Goal: Information Seeking & Learning: Learn about a topic

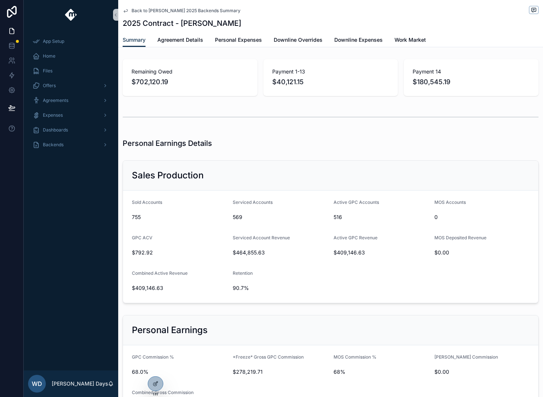
scroll to position [762, 0]
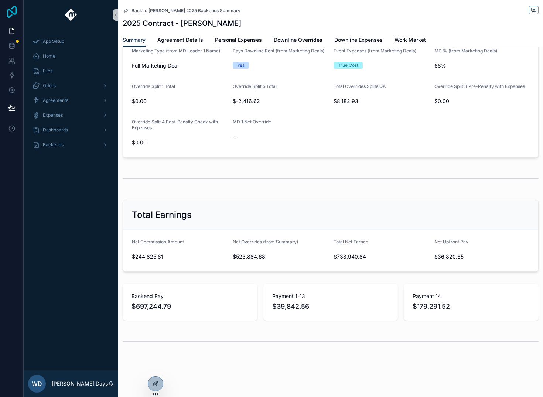
click at [9, 11] on icon at bounding box center [11, 12] width 15 height 12
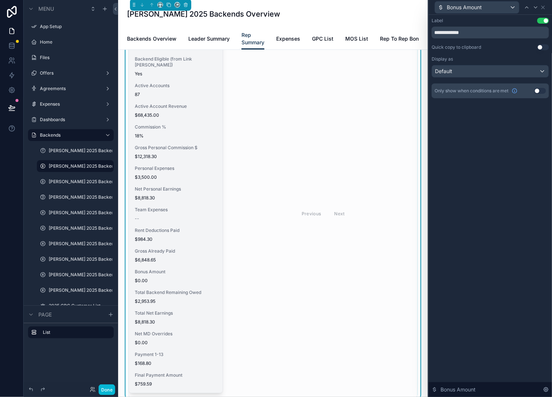
scroll to position [54, 0]
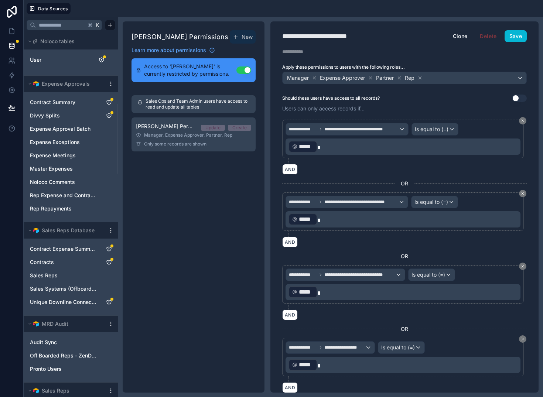
scroll to position [4090, 0]
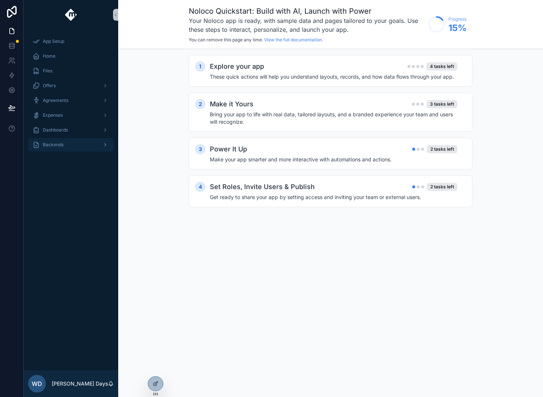
click at [56, 140] on div "Backends" at bounding box center [70, 145] width 77 height 12
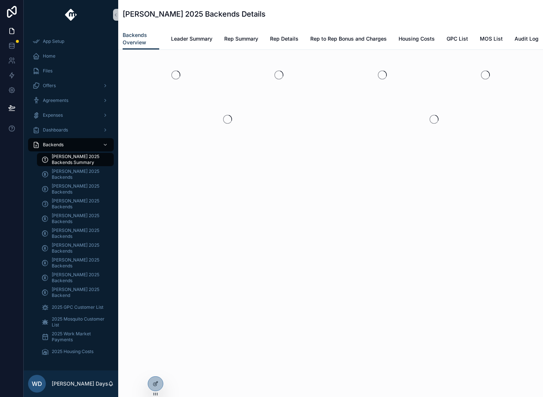
click at [72, 161] on span "[PERSON_NAME] 2025 Backends Summary" at bounding box center [79, 160] width 55 height 12
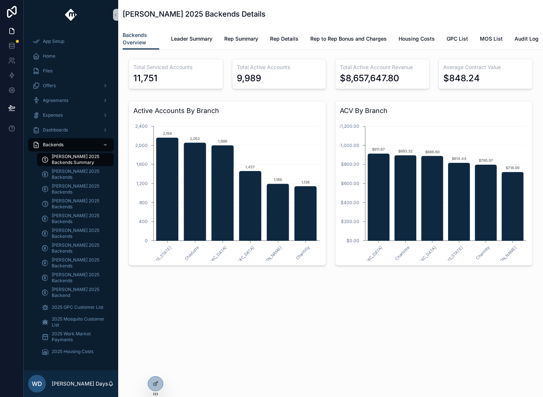
click at [196, 324] on div "[PERSON_NAME] 2025 Backends Details Backends Overview Backends Overview Leader …" at bounding box center [330, 163] width 424 height 327
click at [192, 37] on span "Leader Summary" at bounding box center [191, 38] width 41 height 7
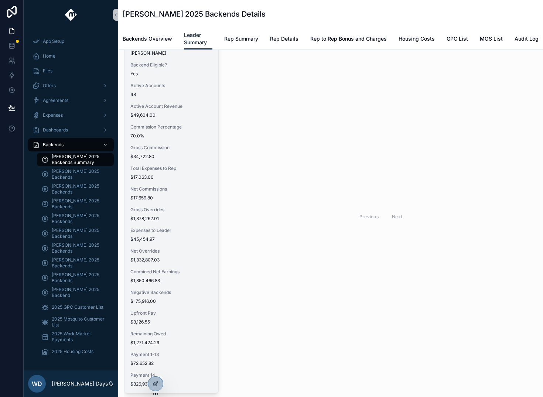
scroll to position [45, 0]
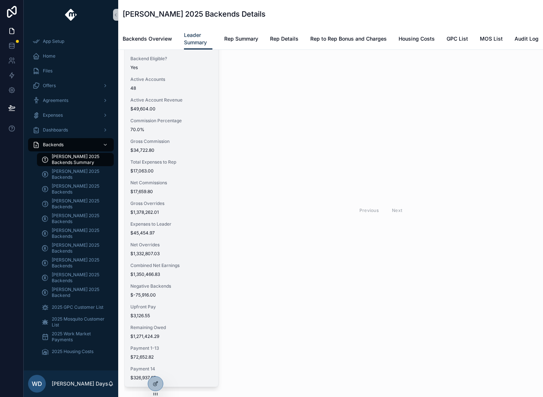
click at [158, 269] on div "Combined Net Earnings $1,350,466.83" at bounding box center [171, 269] width 82 height 15
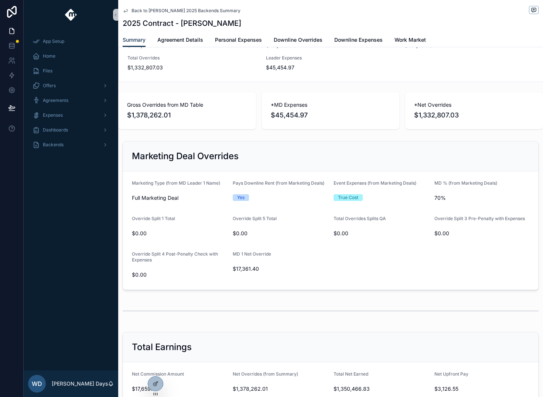
scroll to position [765, 0]
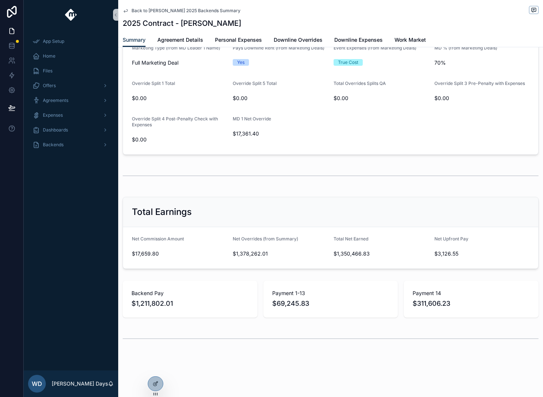
click at [300, 173] on div "scrollable content" at bounding box center [331, 175] width 416 height 18
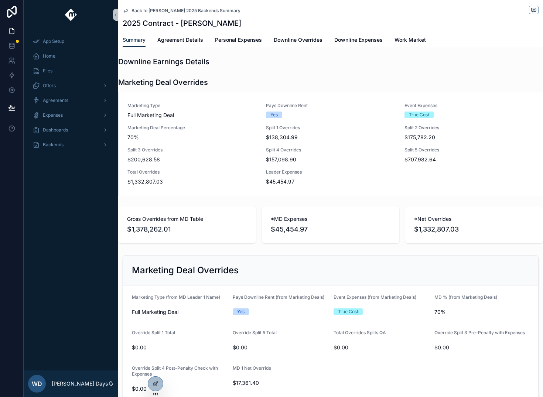
scroll to position [516, 0]
click at [289, 41] on span "Downline Overrides" at bounding box center [297, 39] width 49 height 7
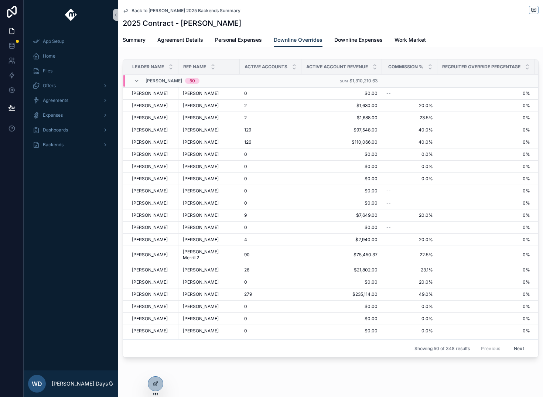
click at [69, 199] on div "App Setup Home Files Offers Agreements Expenses Dashboards Backends" at bounding box center [71, 200] width 94 height 341
click at [56, 145] on span "Backends" at bounding box center [53, 145] width 21 height 6
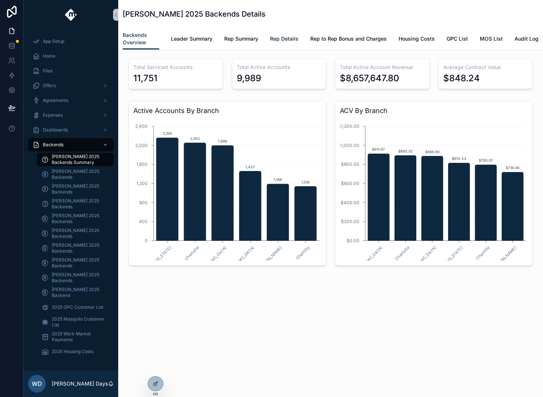
click at [290, 38] on span "Rep Details" at bounding box center [284, 38] width 28 height 7
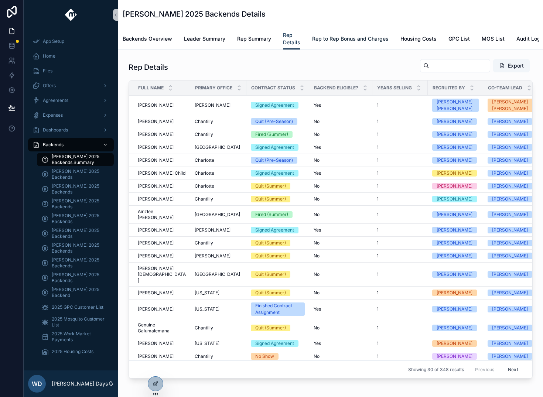
click at [335, 42] on link "Rep to Rep Bonus and Charges" at bounding box center [350, 39] width 76 height 15
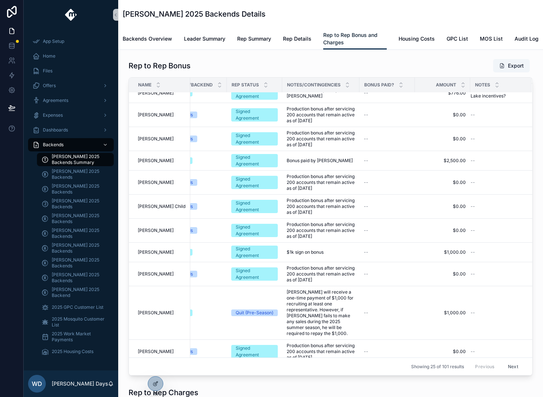
scroll to position [532, 393]
click at [155, 386] on div at bounding box center [155, 383] width 15 height 14
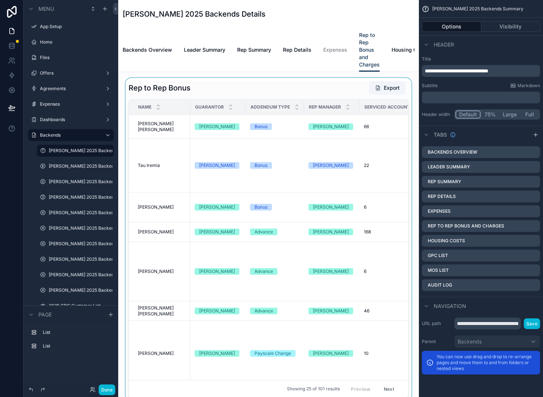
click at [256, 93] on div "scrollable content" at bounding box center [268, 239] width 289 height 323
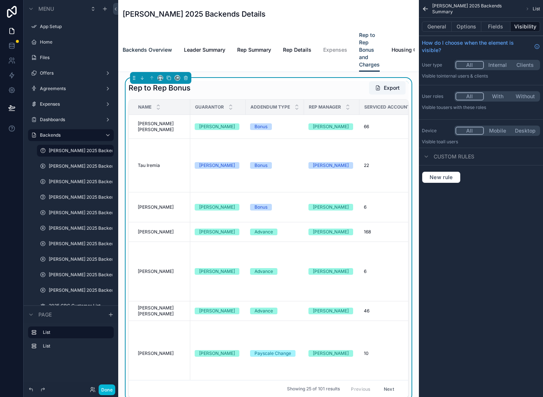
click at [159, 52] on span "Backends Overview" at bounding box center [147, 49] width 49 height 7
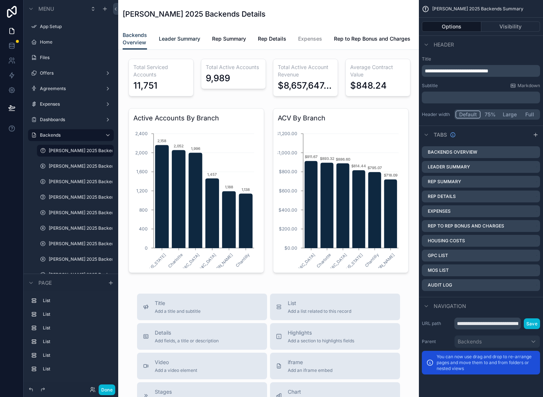
click at [170, 40] on span "Leader Summary" at bounding box center [179, 38] width 41 height 7
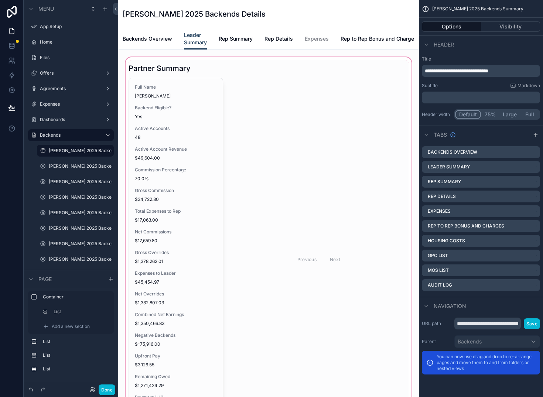
click at [168, 225] on div "scrollable content" at bounding box center [268, 252] width 289 height 392
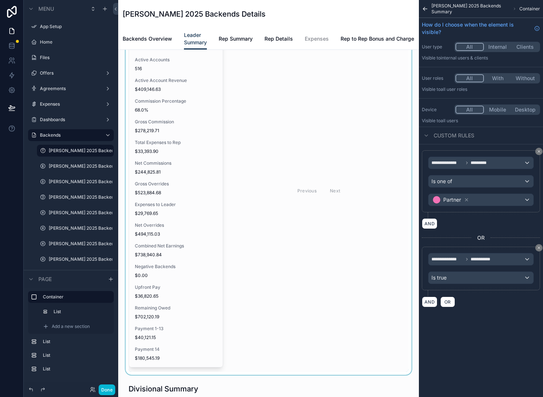
scroll to position [541, 0]
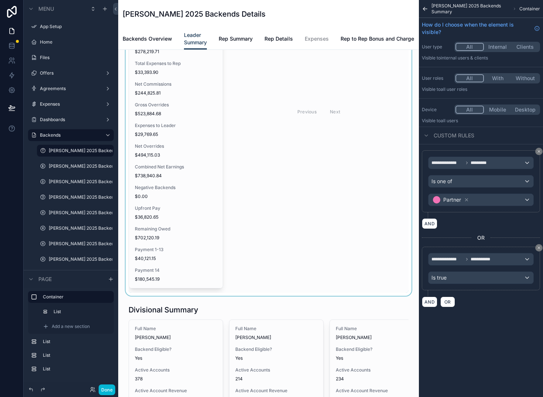
click at [177, 207] on div "scrollable content" at bounding box center [268, 104] width 289 height 383
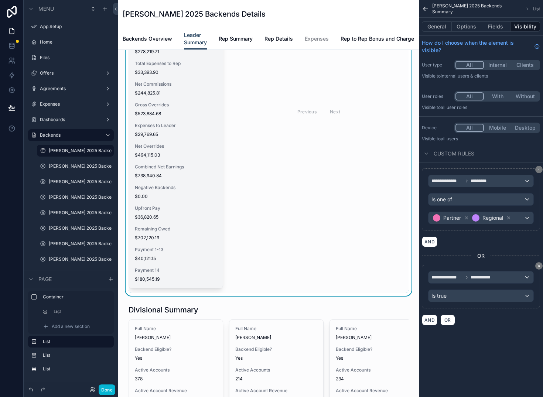
click at [188, 170] on span "Combined Net Earnings" at bounding box center [176, 167] width 82 height 6
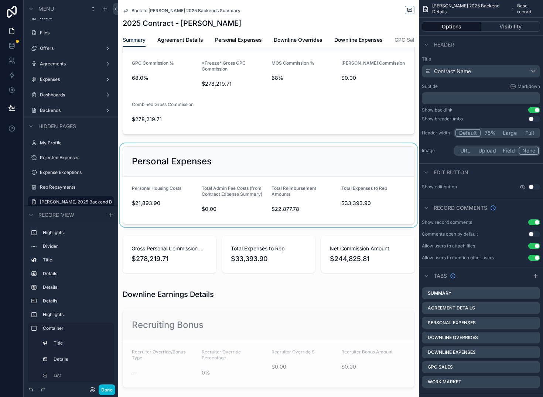
scroll to position [309, 0]
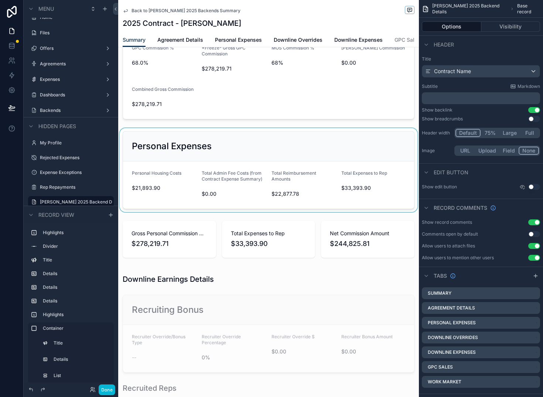
click at [293, 159] on div "scrollable content" at bounding box center [268, 170] width 300 height 84
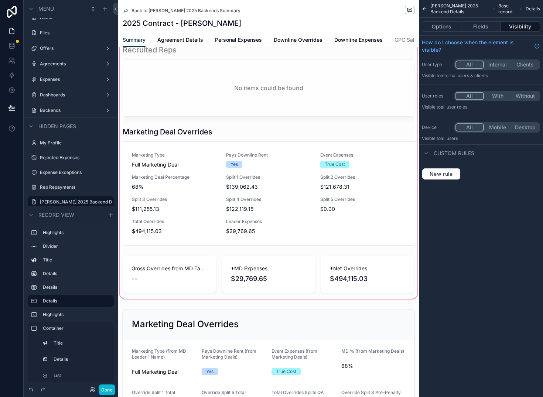
scroll to position [665, 0]
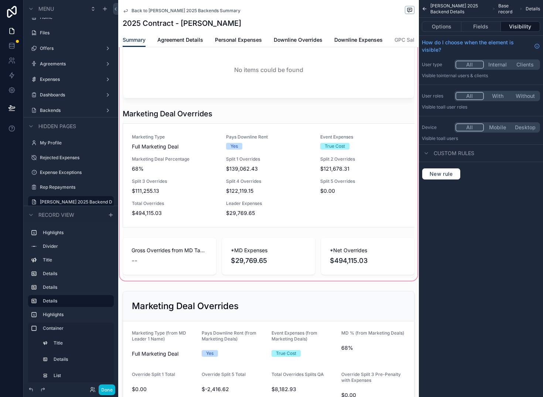
click at [183, 266] on div "scrollable content" at bounding box center [268, 96] width 300 height 372
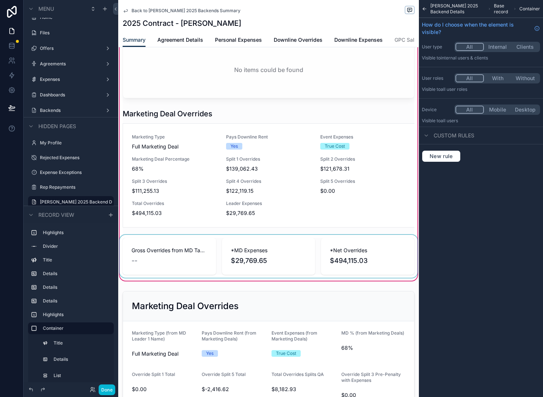
click at [189, 276] on div "scrollable content" at bounding box center [268, 256] width 300 height 43
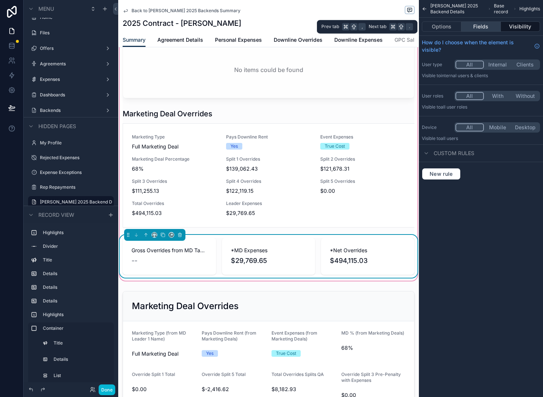
click at [481, 30] on button "Fields" at bounding box center [480, 26] width 39 height 10
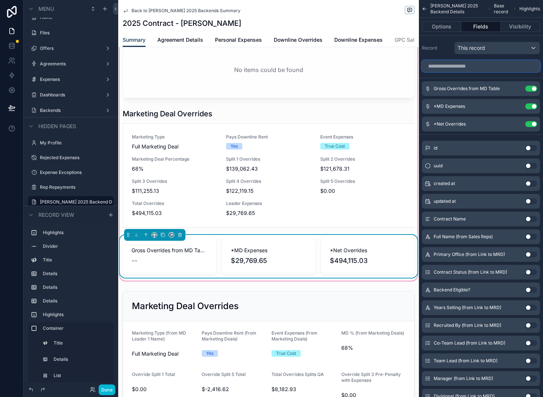
click at [491, 66] on input "scrollable content" at bounding box center [480, 66] width 118 height 12
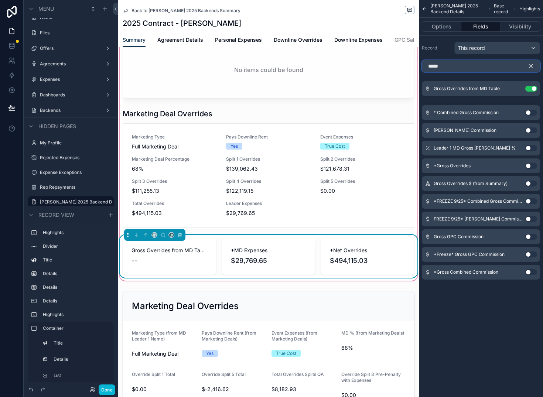
type input "*****"
click at [531, 165] on button "Use setting" at bounding box center [531, 166] width 12 height 6
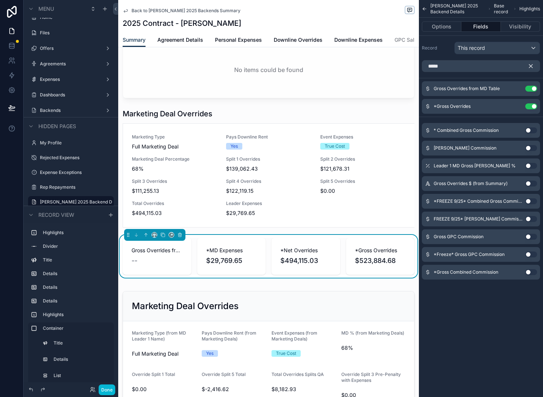
click at [531, 63] on icon "scrollable content" at bounding box center [530, 66] width 7 height 7
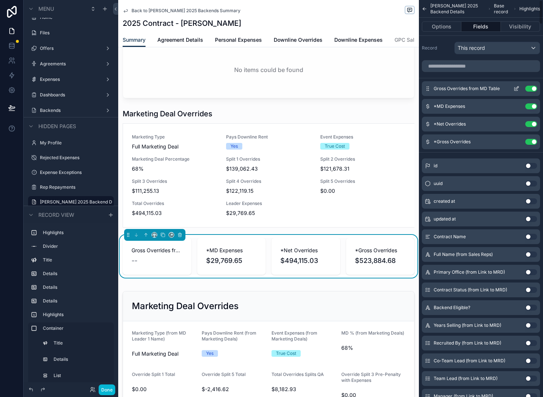
click at [532, 89] on button "Use setting" at bounding box center [531, 89] width 12 height 6
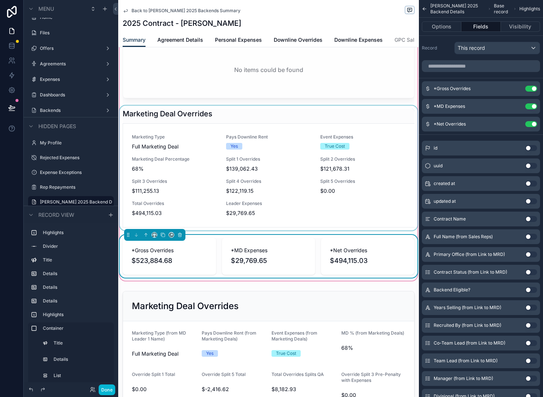
click at [286, 207] on div "scrollable content" at bounding box center [268, 168] width 300 height 125
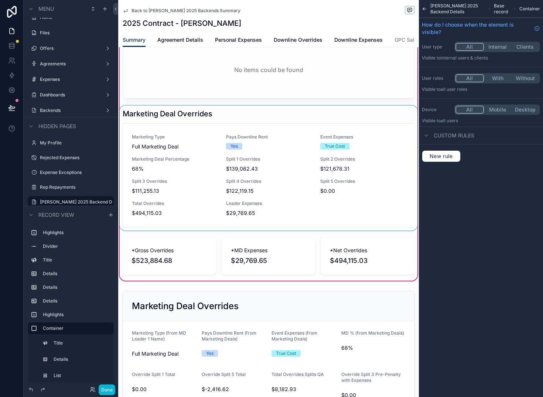
click at [271, 207] on div "scrollable content" at bounding box center [268, 168] width 300 height 125
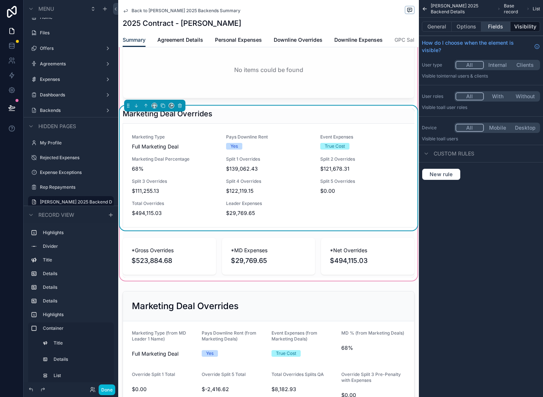
click at [493, 28] on button "Fields" at bounding box center [496, 26] width 30 height 10
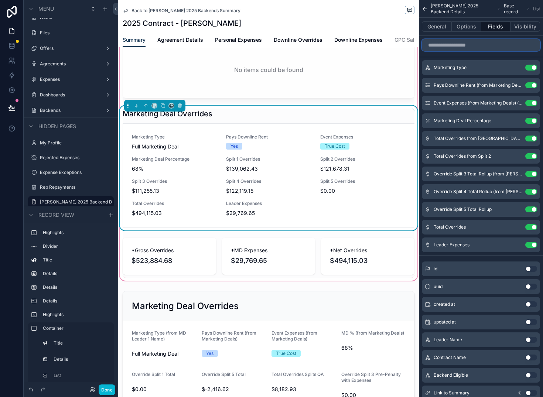
click at [489, 42] on input "scrollable content" at bounding box center [480, 45] width 118 height 12
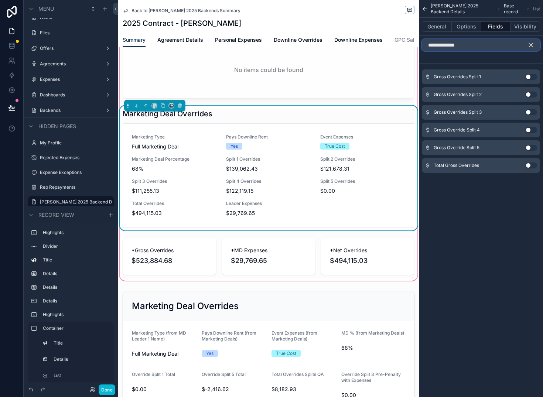
type input "**********"
click at [530, 166] on button "Use setting" at bounding box center [531, 165] width 12 height 6
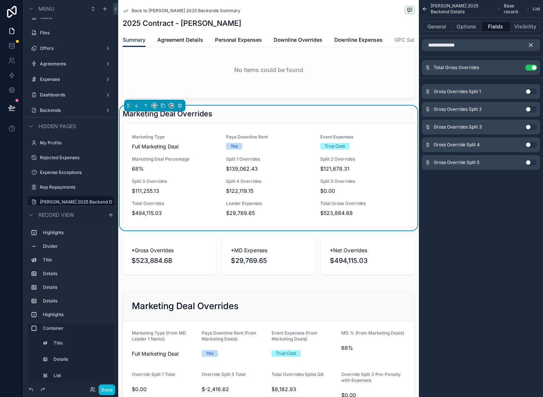
click at [532, 43] on icon "scrollable content" at bounding box center [530, 45] width 7 height 7
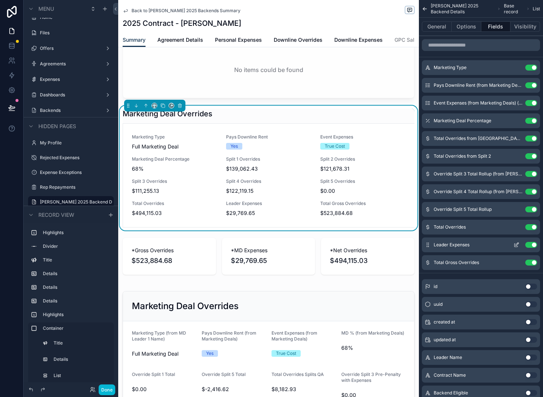
click at [533, 247] on button "Use setting" at bounding box center [531, 245] width 12 height 6
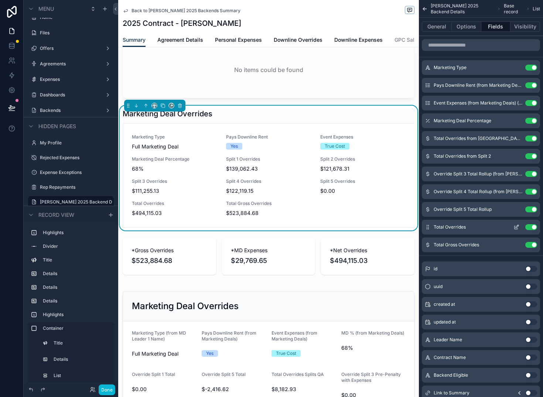
click at [534, 229] on button "Use setting" at bounding box center [531, 227] width 12 height 6
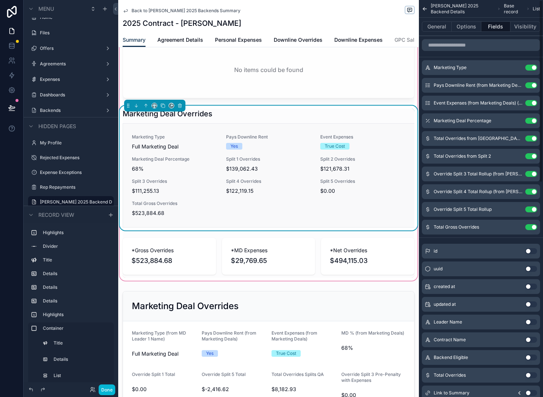
click at [362, 194] on span "$0.00" at bounding box center [362, 190] width 85 height 7
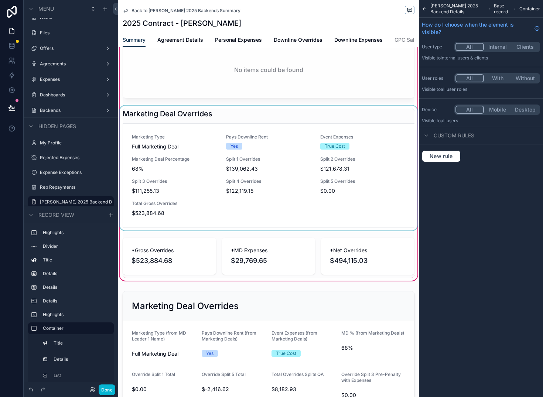
click at [352, 204] on div "scrollable content" at bounding box center [268, 168] width 300 height 125
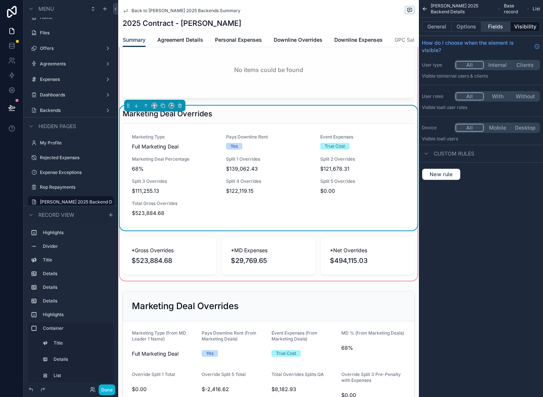
click at [495, 24] on button "Fields" at bounding box center [496, 26] width 30 height 10
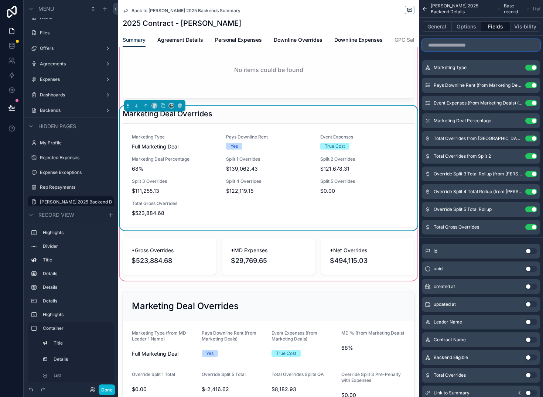
click at [473, 45] on input "scrollable content" at bounding box center [480, 45] width 118 height 12
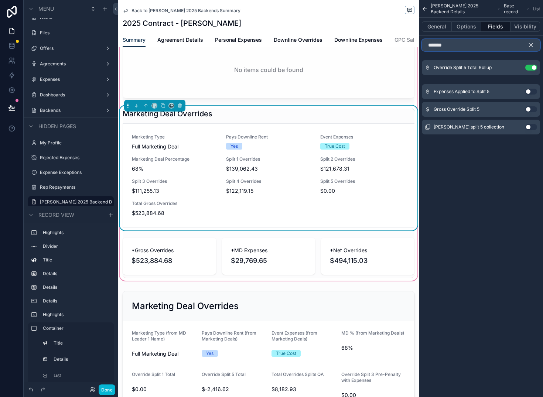
type input "*******"
click at [529, 110] on button "Use setting" at bounding box center [531, 109] width 12 height 6
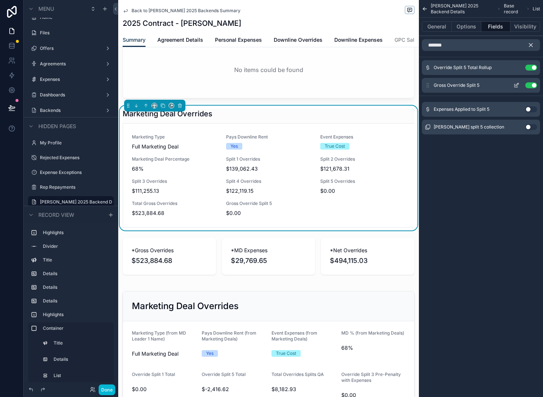
click at [529, 83] on button "Use setting" at bounding box center [531, 85] width 12 height 6
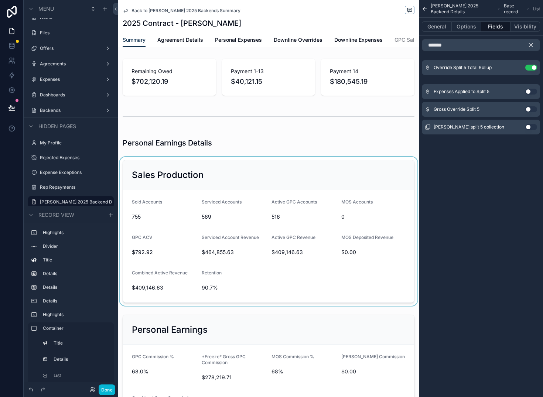
scroll to position [0, 0]
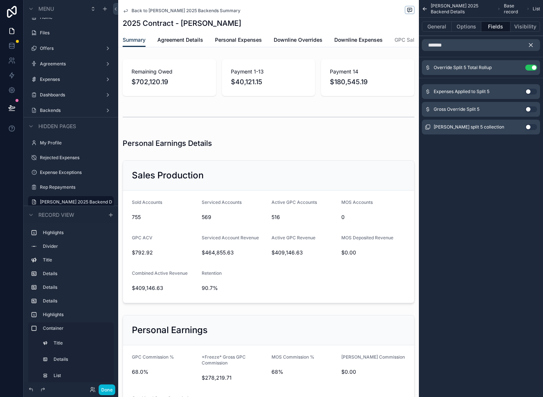
drag, startPoint x: 531, startPoint y: 47, endPoint x: 482, endPoint y: 45, distance: 48.4
click at [482, 45] on div "*******" at bounding box center [480, 45] width 118 height 12
click at [475, 45] on input "*******" at bounding box center [480, 45] width 118 height 12
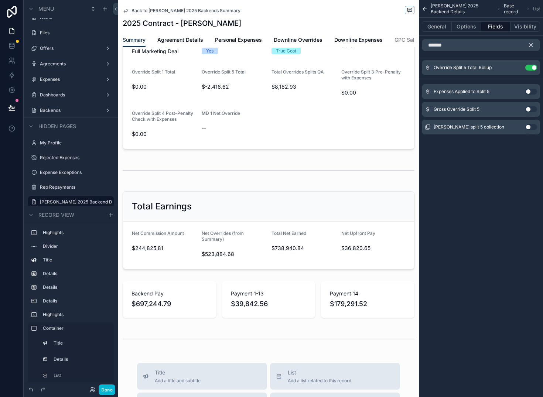
scroll to position [1078, 0]
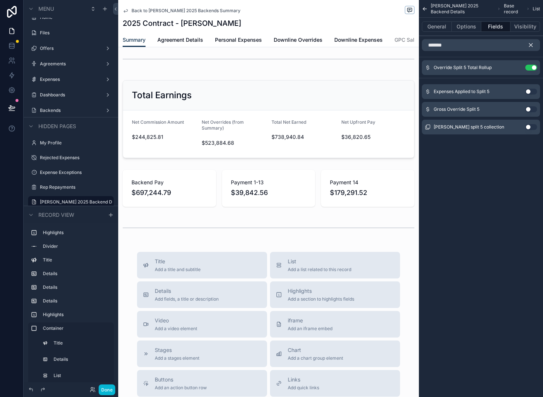
click at [127, 11] on icon "scrollable content" at bounding box center [126, 11] width 6 height 6
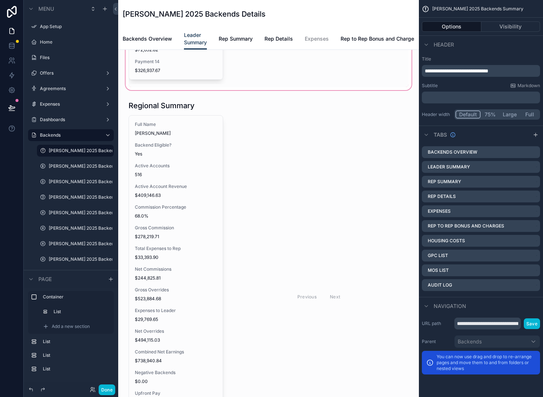
scroll to position [399, 0]
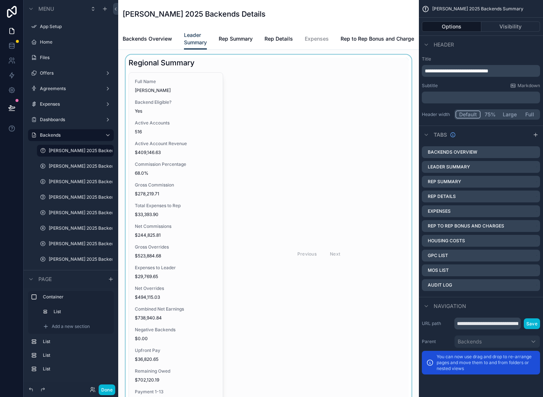
click at [202, 200] on div "scrollable content" at bounding box center [268, 246] width 289 height 383
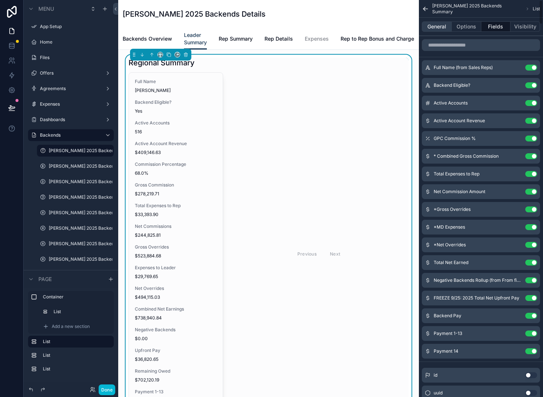
click at [435, 29] on button "General" at bounding box center [436, 26] width 30 height 10
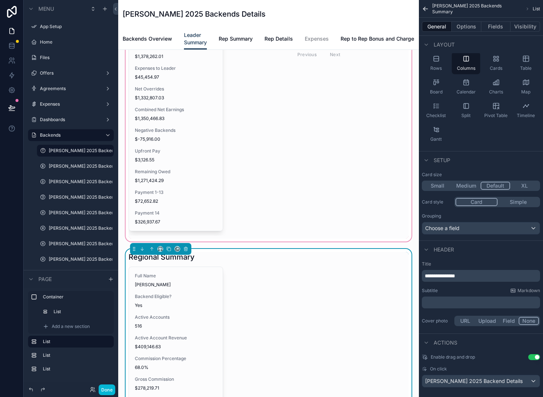
scroll to position [0, 0]
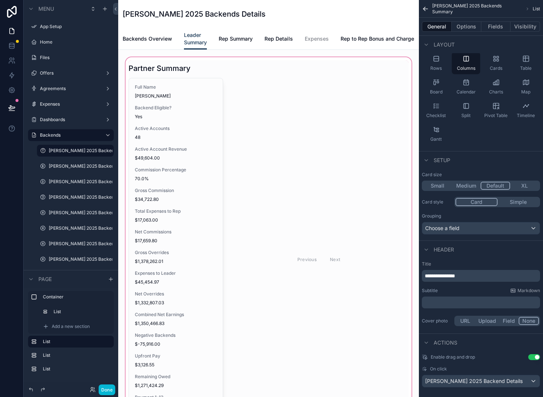
click at [179, 187] on div "scrollable content" at bounding box center [268, 252] width 289 height 392
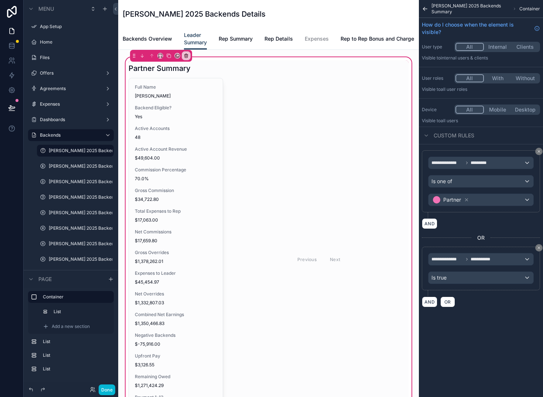
click at [179, 187] on div "scrollable content" at bounding box center [268, 251] width 289 height 383
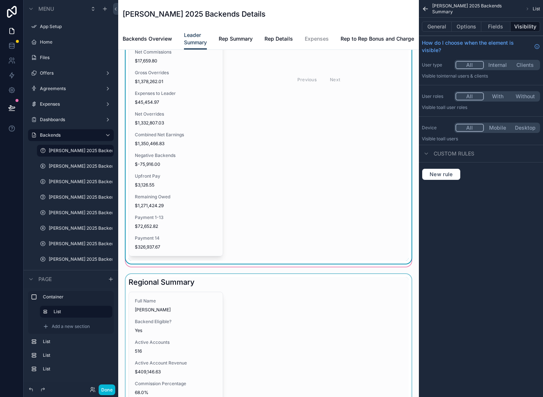
scroll to position [261, 0]
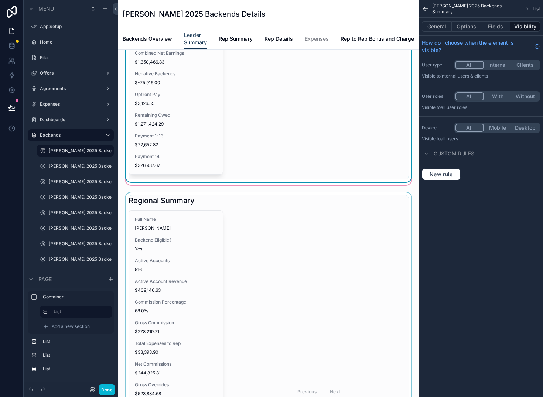
click at [189, 241] on div "scrollable content" at bounding box center [268, 383] width 289 height 383
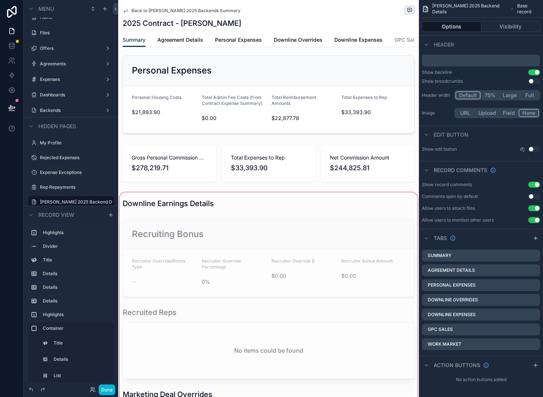
scroll to position [186, 0]
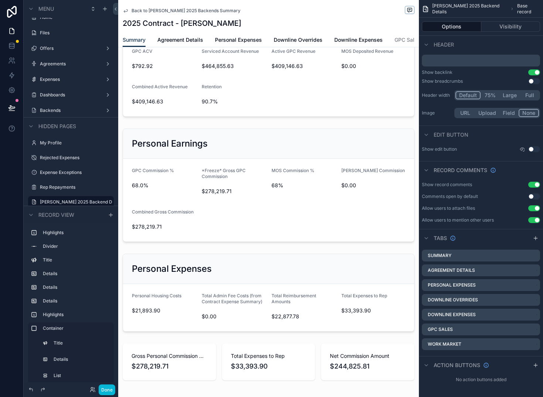
click at [144, 10] on span "Back to [PERSON_NAME] 2025 Backends Summary" at bounding box center [185, 11] width 109 height 6
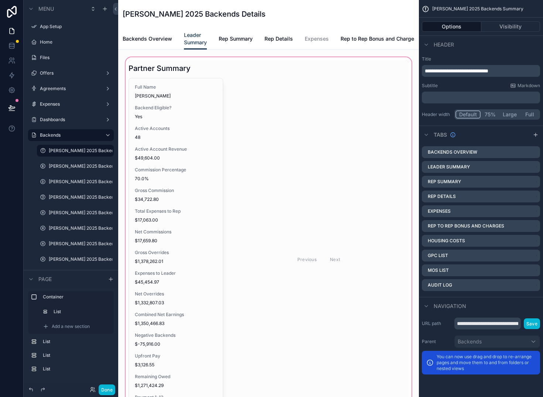
click at [173, 164] on div "scrollable content" at bounding box center [268, 252] width 289 height 392
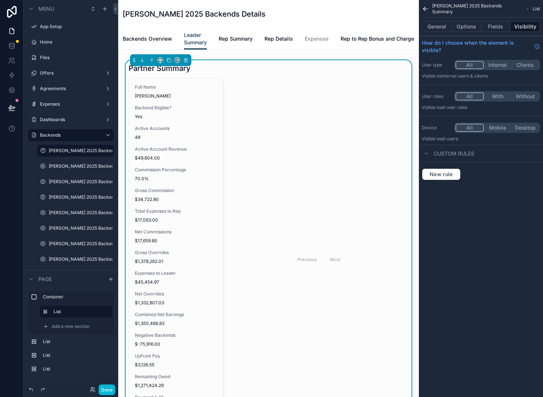
click at [165, 182] on span "70.0%" at bounding box center [176, 179] width 82 height 6
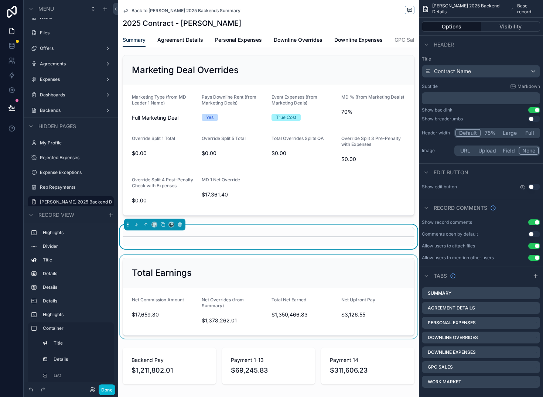
scroll to position [1013, 0]
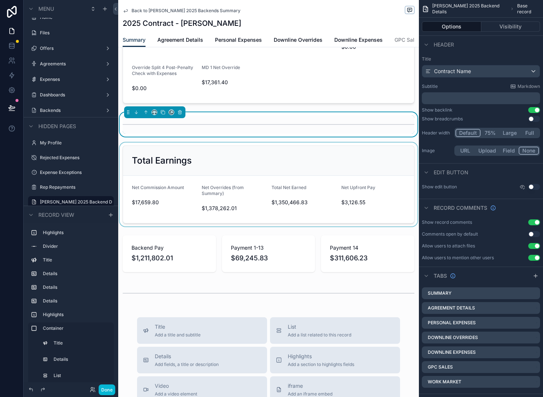
click at [372, 206] on div "scrollable content" at bounding box center [268, 184] width 300 height 84
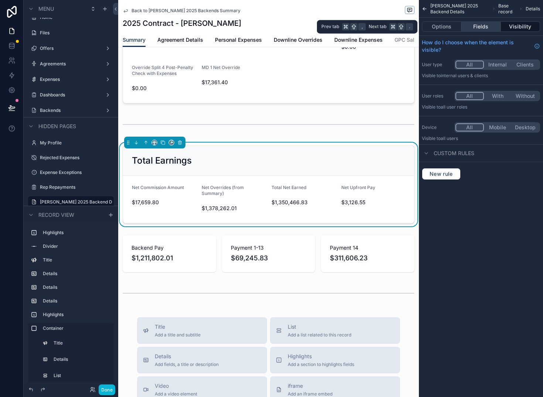
click at [486, 26] on button "Fields" at bounding box center [480, 26] width 39 height 10
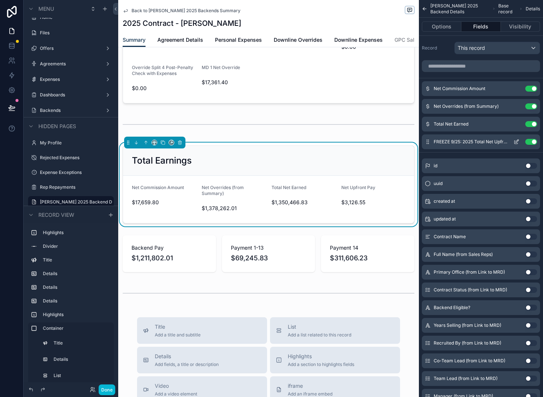
click at [517, 141] on icon "scrollable content" at bounding box center [516, 141] width 3 height 3
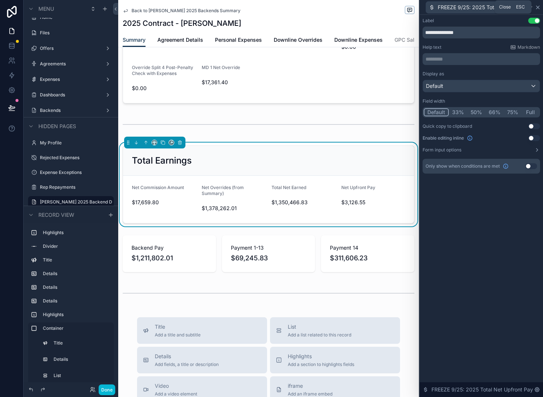
click at [536, 8] on icon at bounding box center [537, 7] width 6 height 6
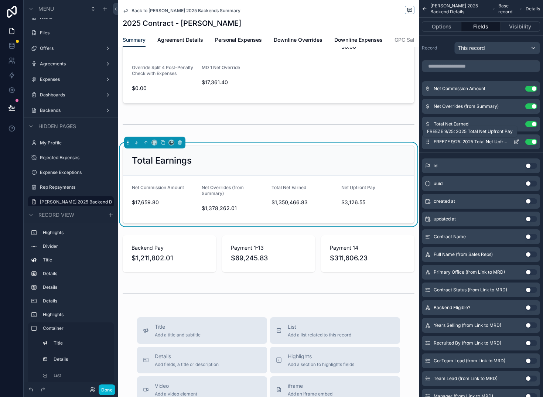
click at [457, 142] on span "FREEZE 9/25: 2025 Total Net Upfront Pay" at bounding box center [470, 142] width 74 height 6
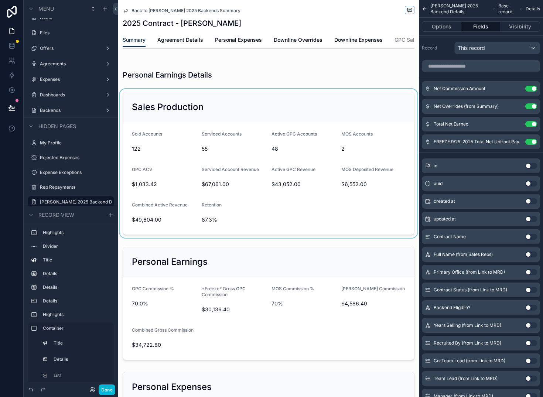
scroll to position [0, 0]
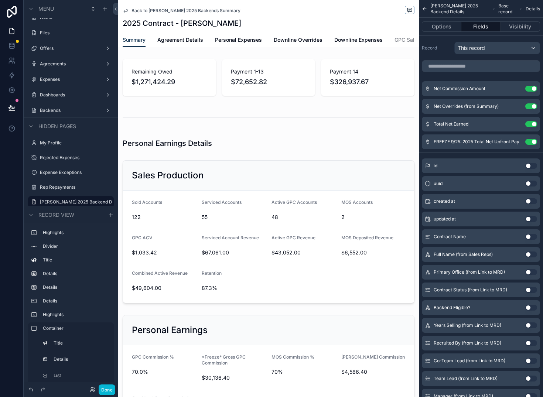
click at [130, 10] on link "Back to [PERSON_NAME] 2025 Backends Summary" at bounding box center [182, 11] width 118 height 6
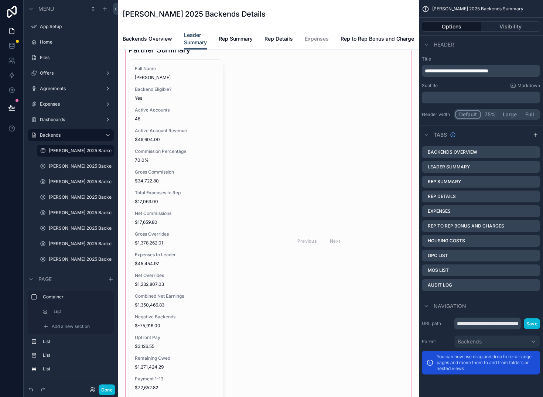
scroll to position [52, 0]
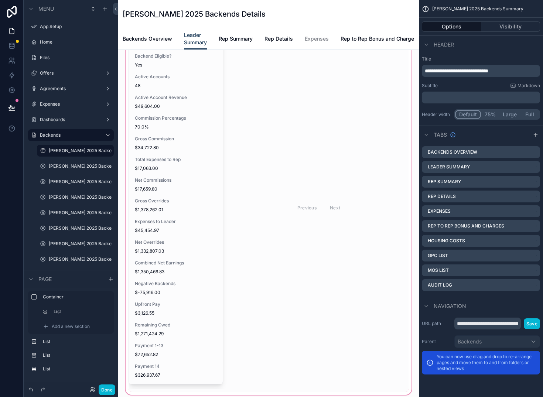
click at [168, 209] on div "scrollable content" at bounding box center [268, 200] width 289 height 392
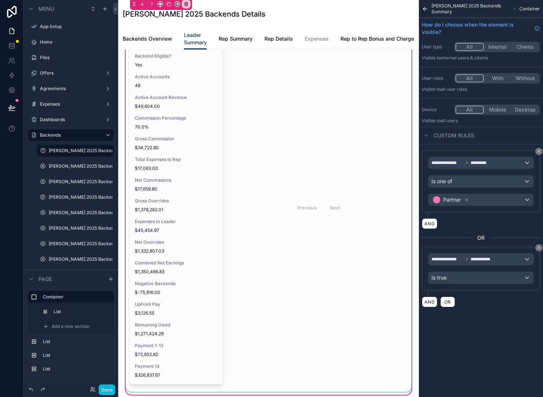
click at [182, 112] on div "scrollable content" at bounding box center [268, 199] width 289 height 383
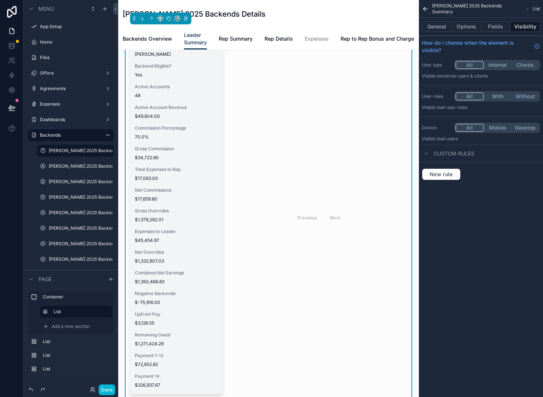
scroll to position [42, 0]
click at [190, 202] on span "$17,659.80" at bounding box center [176, 199] width 82 height 6
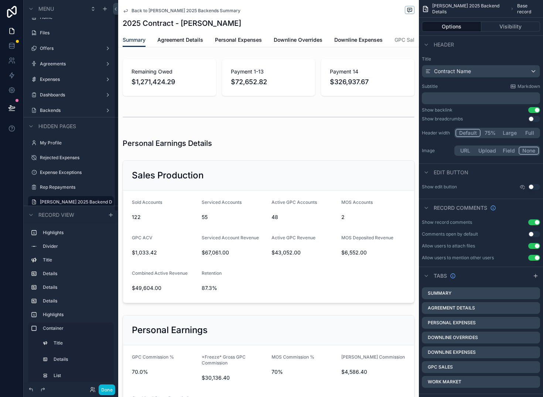
click at [170, 11] on span "Back to [PERSON_NAME] 2025 Backends Summary" at bounding box center [185, 11] width 109 height 6
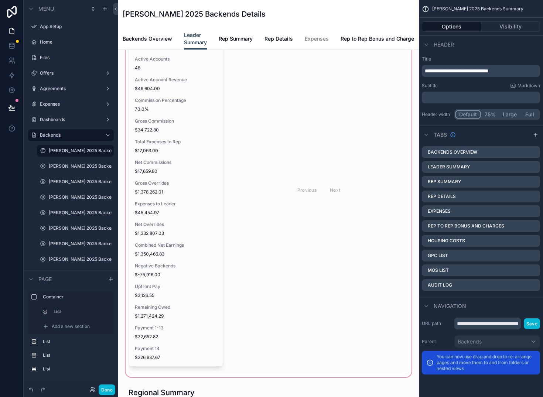
scroll to position [12, 0]
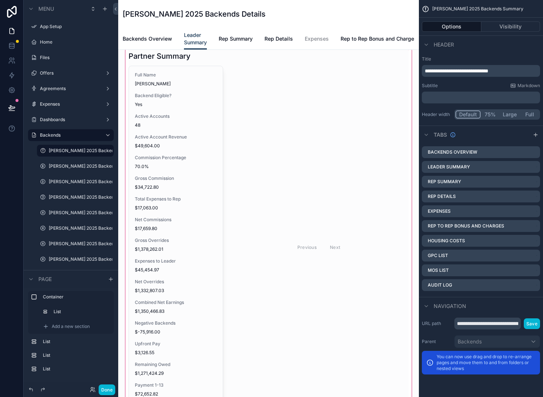
click at [171, 155] on div "scrollable content" at bounding box center [268, 240] width 289 height 392
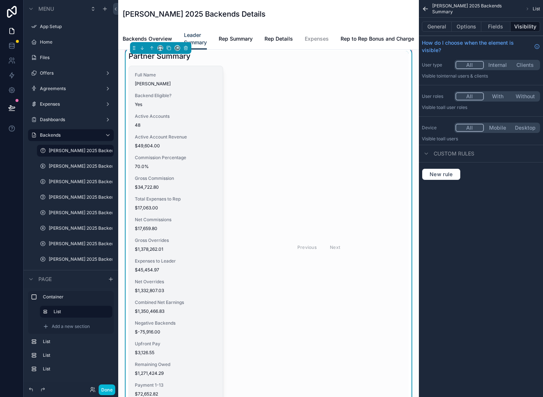
click at [171, 180] on div "Full Name [PERSON_NAME] Backend Eligible? Yes Active Accounts 48 Active Account…" at bounding box center [176, 244] width 94 height 357
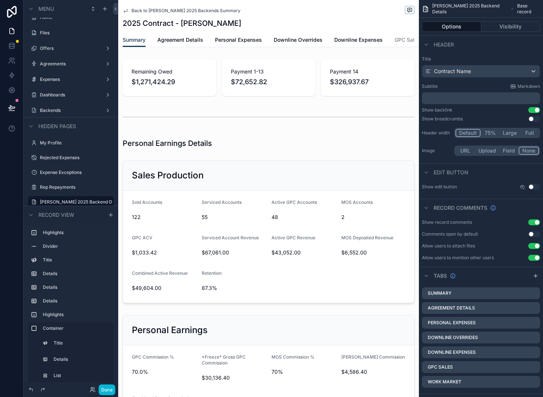
click at [158, 10] on span "Back to [PERSON_NAME] 2025 Backends Summary" at bounding box center [185, 11] width 109 height 6
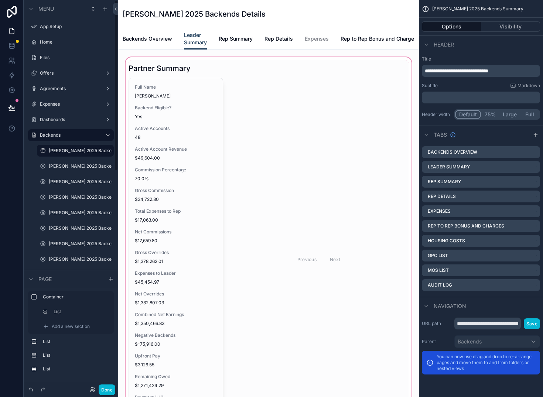
click at [210, 116] on div "scrollable content" at bounding box center [268, 252] width 289 height 392
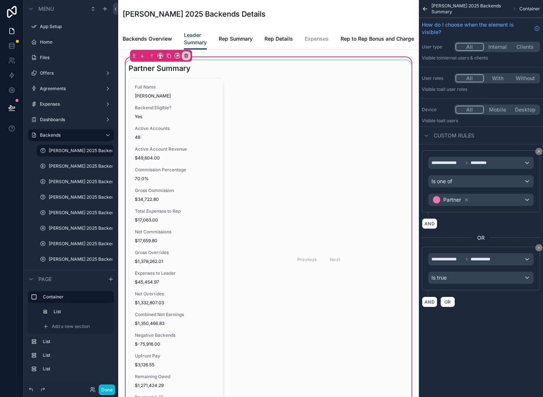
click at [203, 127] on div "scrollable content" at bounding box center [268, 251] width 289 height 383
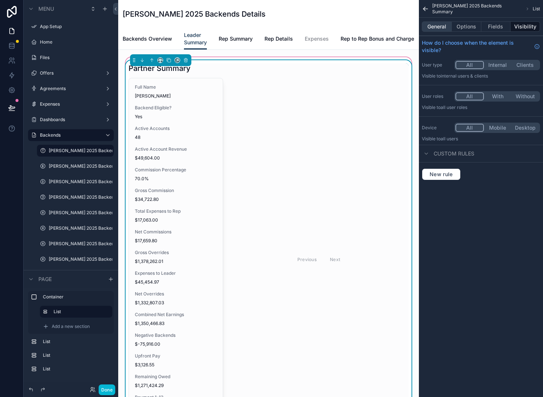
click at [432, 28] on button "General" at bounding box center [436, 26] width 30 height 10
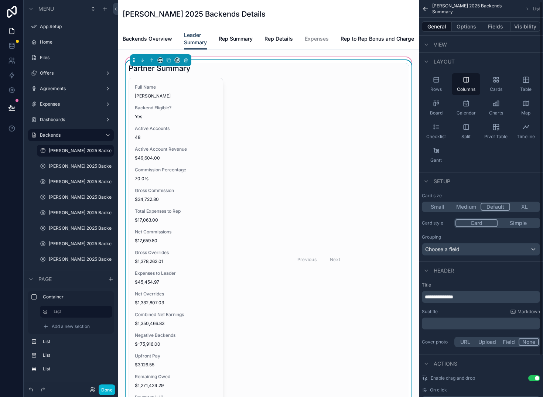
scroll to position [48, 0]
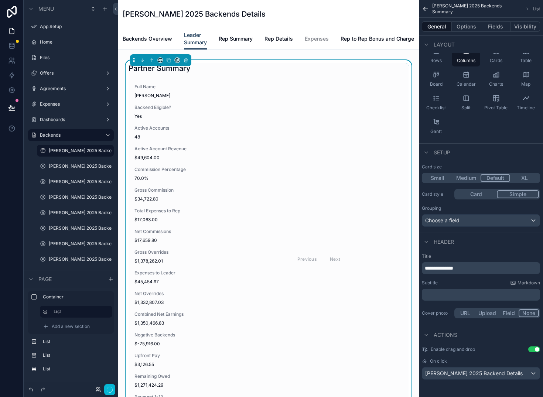
click at [517, 193] on button "Simple" at bounding box center [517, 194] width 42 height 8
click at [486, 194] on button "Card" at bounding box center [475, 194] width 41 height 8
click at [531, 221] on div "Choose a field" at bounding box center [480, 220] width 117 height 12
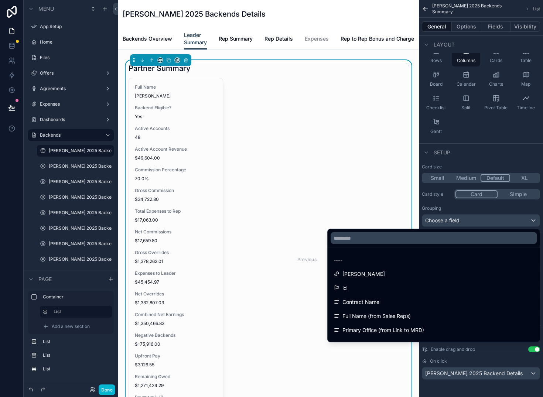
click at [442, 207] on div "scrollable content" at bounding box center [271, 198] width 543 height 397
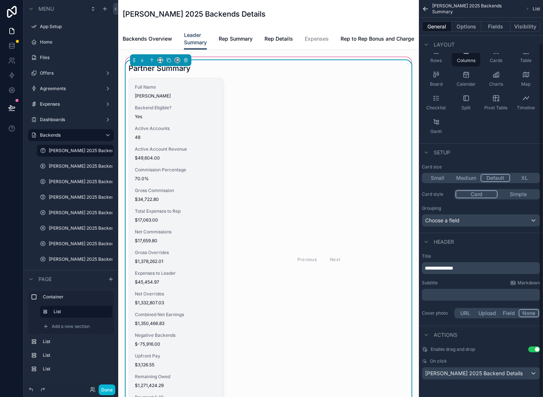
click at [163, 211] on div "Full Name [PERSON_NAME] Backend Eligible? Yes Active Accounts 48 Active Account…" at bounding box center [176, 256] width 94 height 357
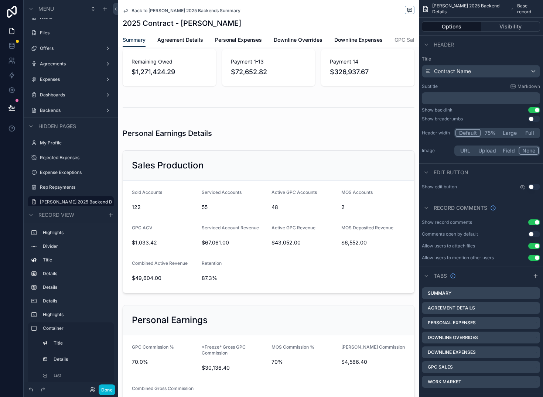
scroll to position [9, 0]
